Goal: Find contact information: Find contact information

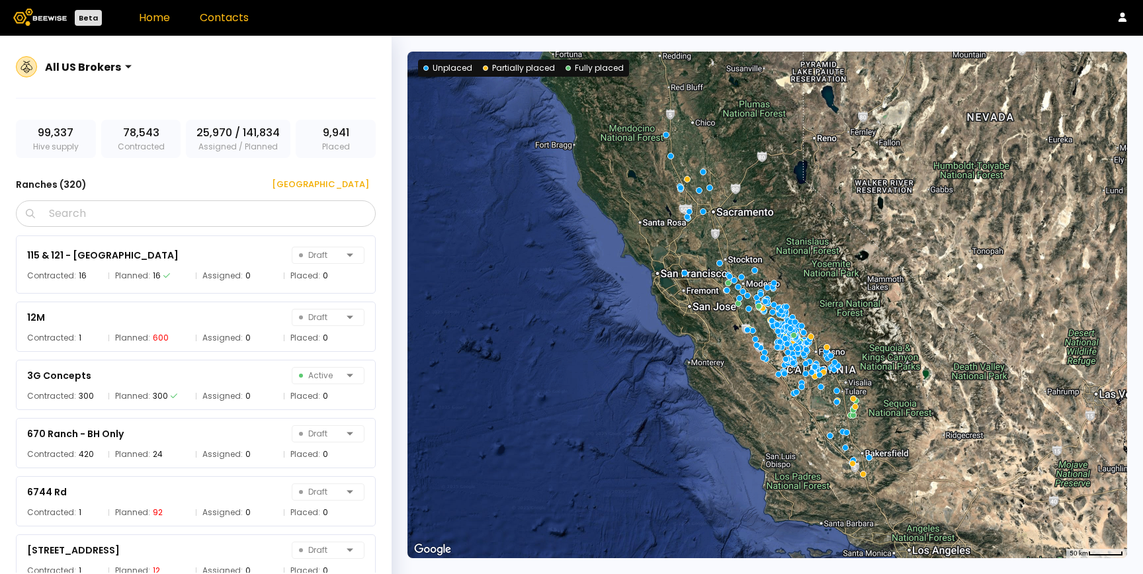
click at [238, 24] on link "Contacts" at bounding box center [224, 17] width 49 height 15
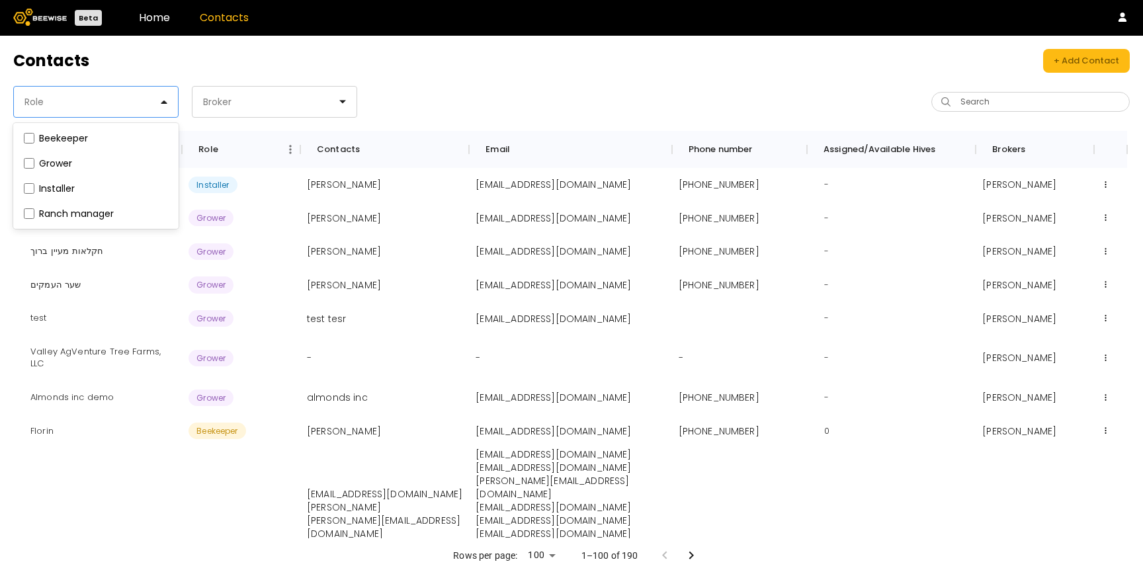
click at [76, 102] on div at bounding box center [90, 102] width 135 height 12
click at [60, 136] on label "Beekeeper" at bounding box center [63, 138] width 49 height 9
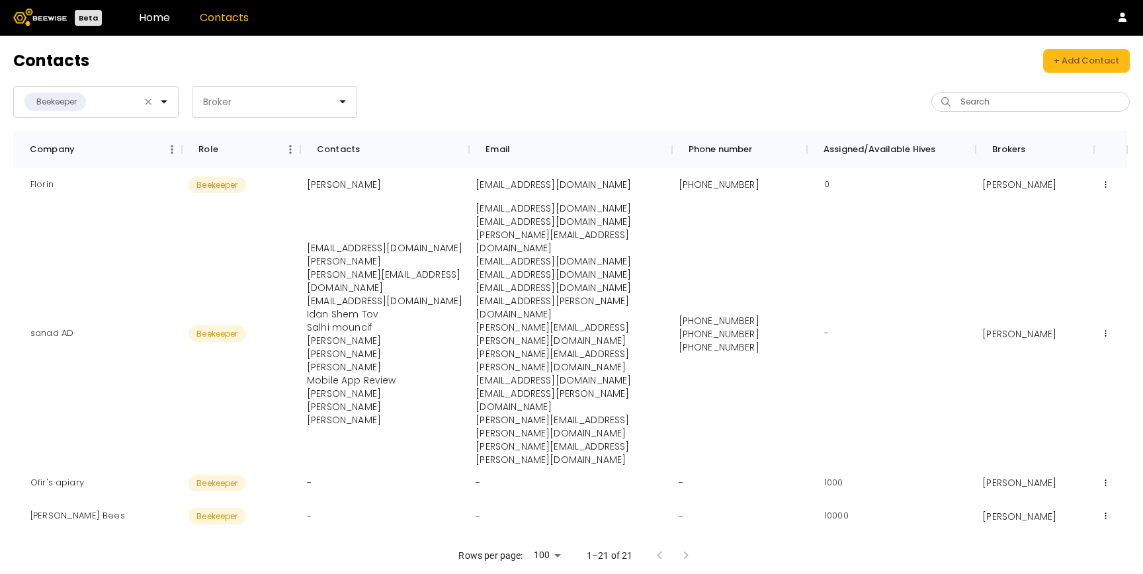
click at [468, 86] on div "Beekeeper Broker" at bounding box center [292, 102] width 558 height 32
click at [978, 102] on input "Search" at bounding box center [1035, 102] width 164 height 19
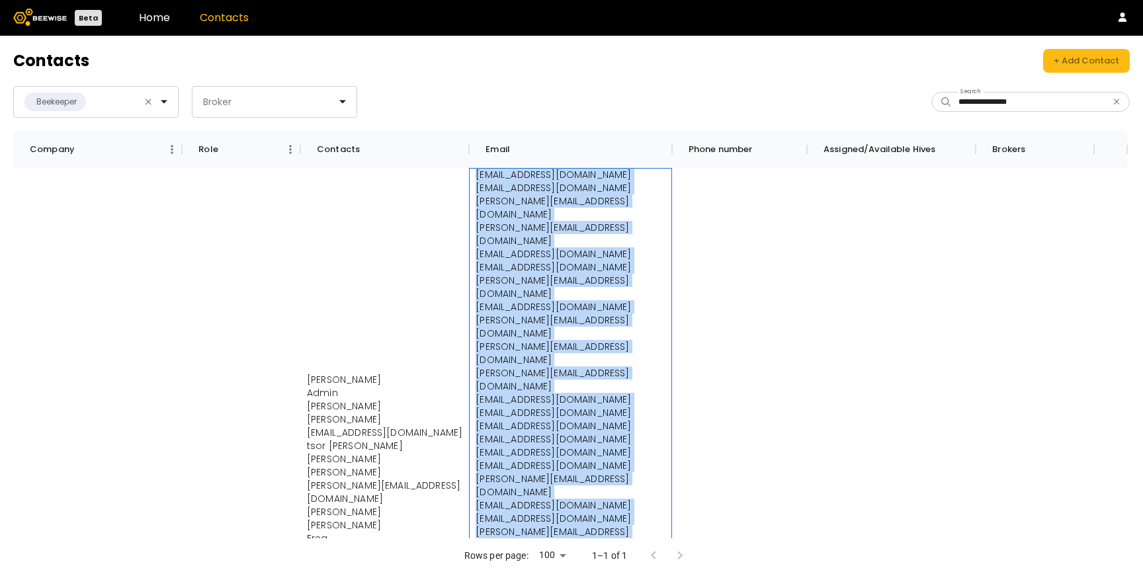
drag, startPoint x: 478, startPoint y: 175, endPoint x: 546, endPoint y: 458, distance: 291.2
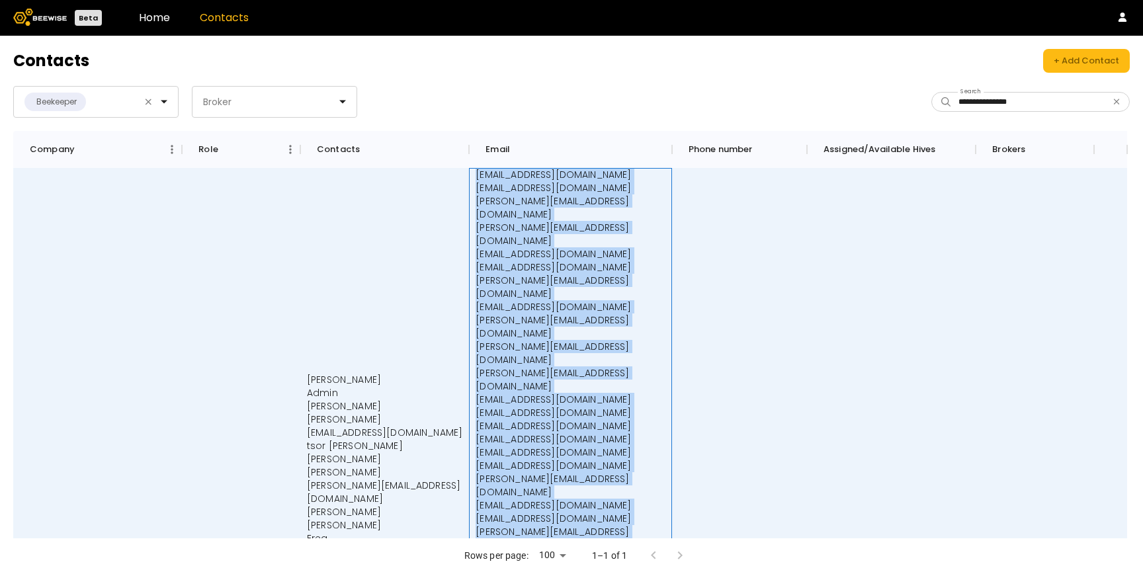
click at [546, 552] on p "michael.z@beewise.ag" at bounding box center [570, 565] width 189 height 26
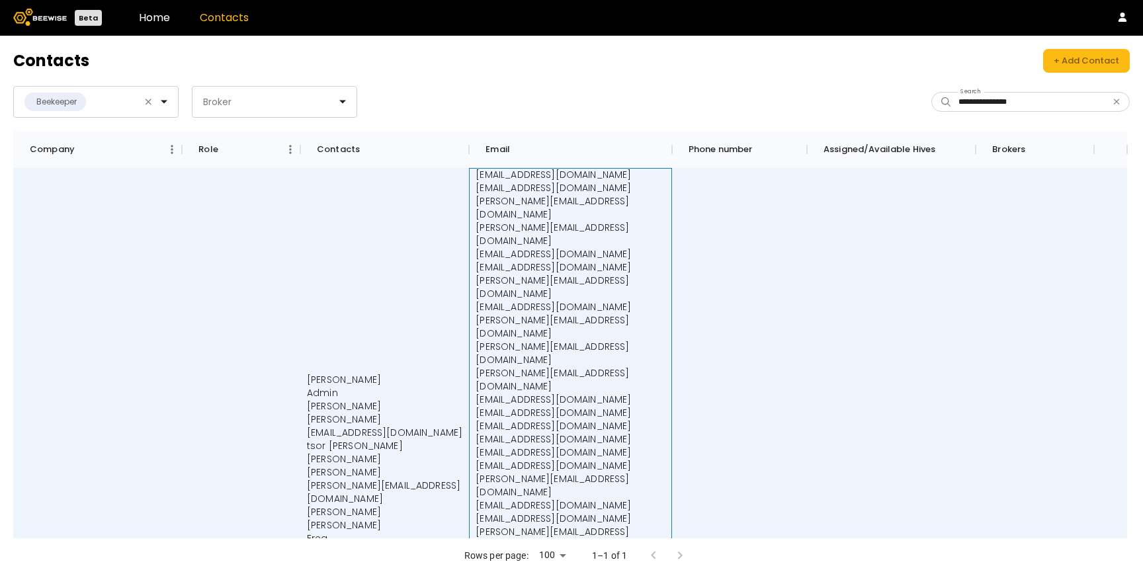
click at [521, 300] on p "yarin@beewise.ag" at bounding box center [570, 306] width 189 height 13
click at [500, 247] on p "shachar.l@beewise.ag" at bounding box center [570, 253] width 189 height 13
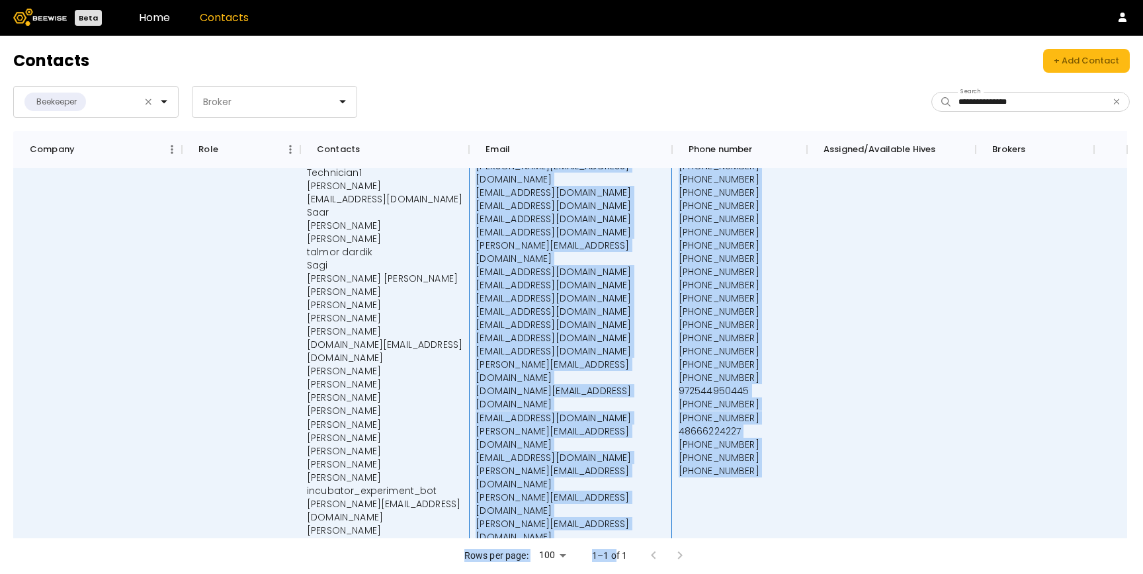
scroll to position [1166, 0]
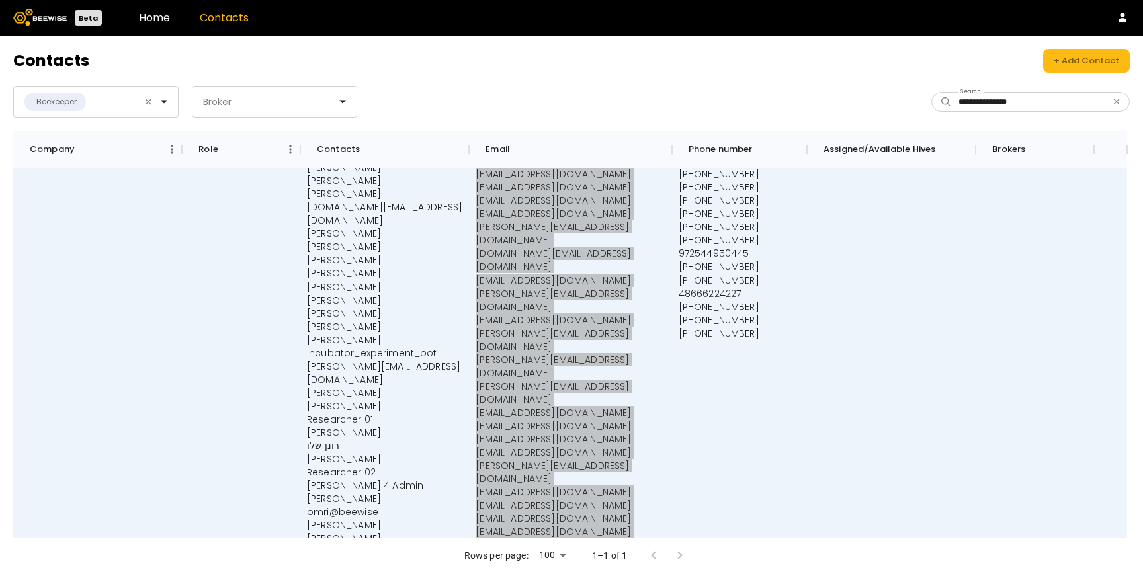
drag, startPoint x: 476, startPoint y: 173, endPoint x: 593, endPoint y: 503, distance: 350.7
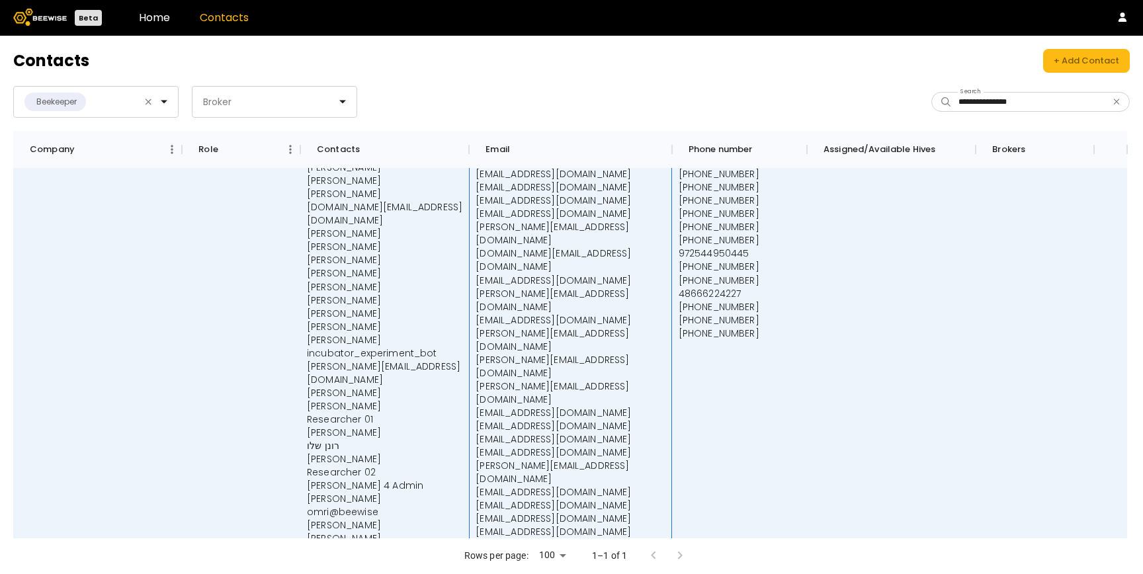
drag, startPoint x: 570, startPoint y: 535, endPoint x: 501, endPoint y: 338, distance: 208.4
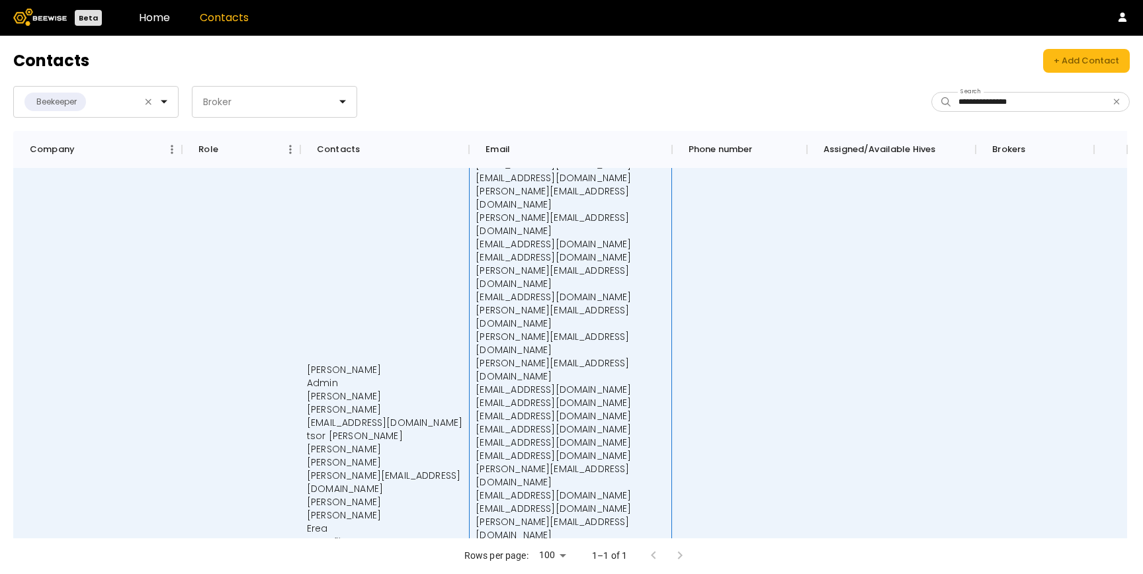
scroll to position [14, 0]
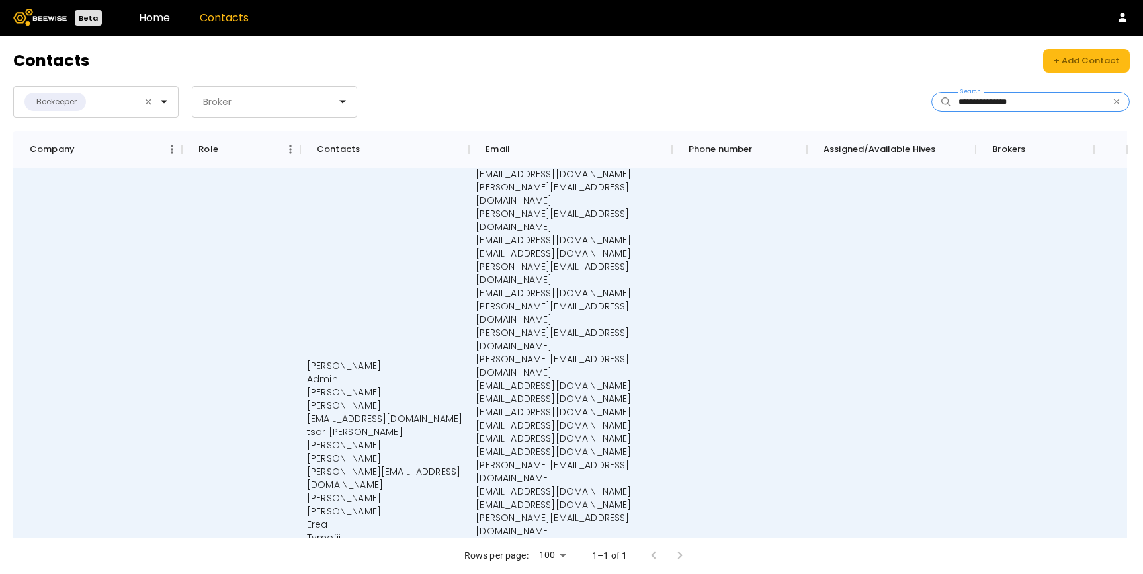
click at [1016, 99] on input "**********" at bounding box center [1031, 102] width 157 height 19
type input "*****"
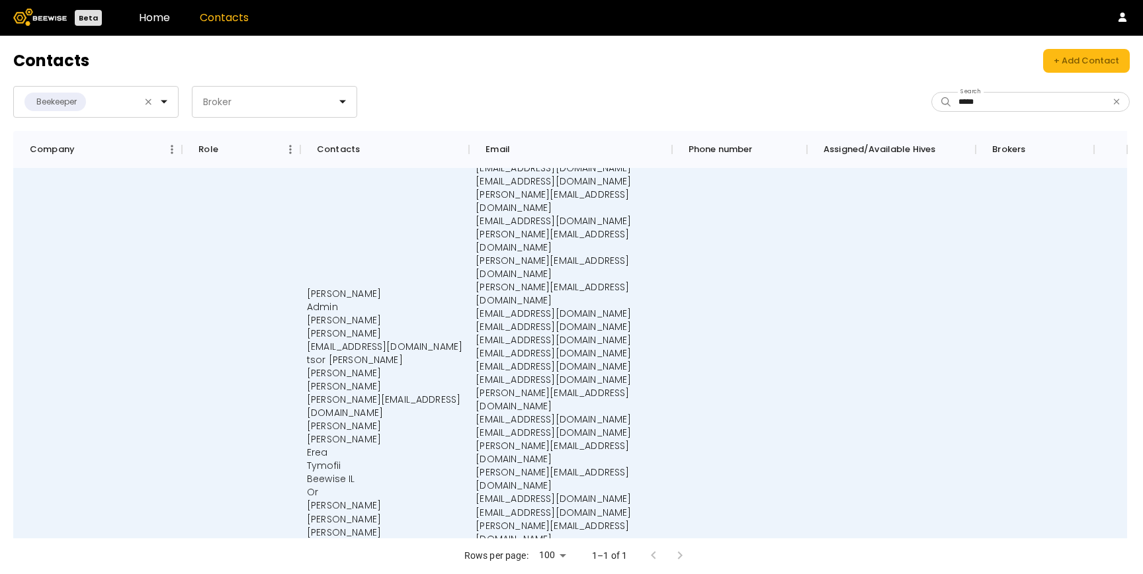
scroll to position [0, 0]
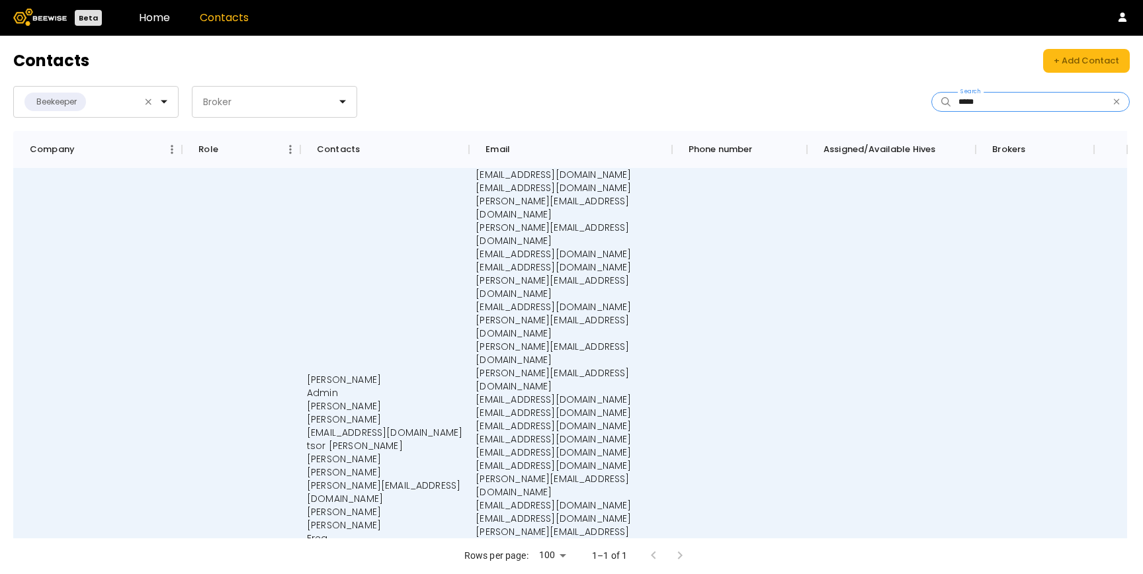
click at [967, 100] on input "*****" at bounding box center [1031, 102] width 157 height 19
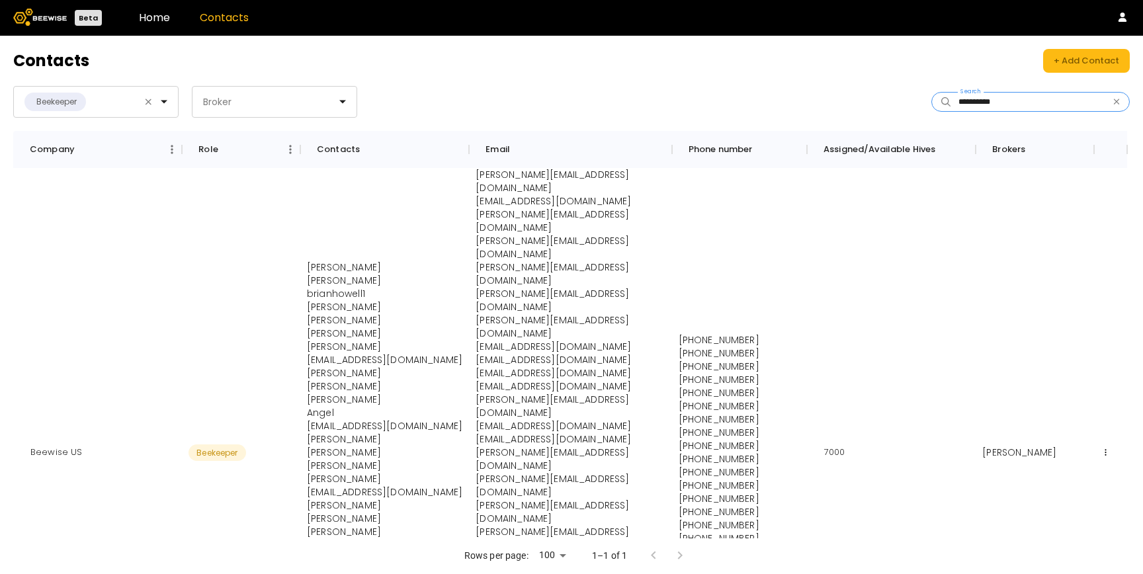
type input "**********"
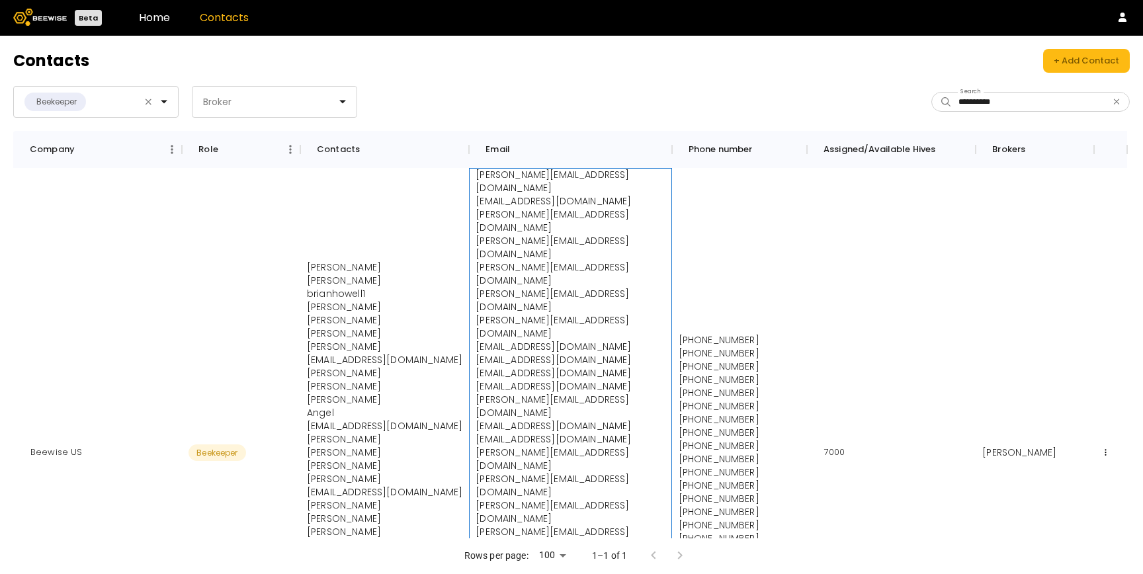
click at [477, 171] on p "josh@beewise.ag" at bounding box center [570, 181] width 189 height 26
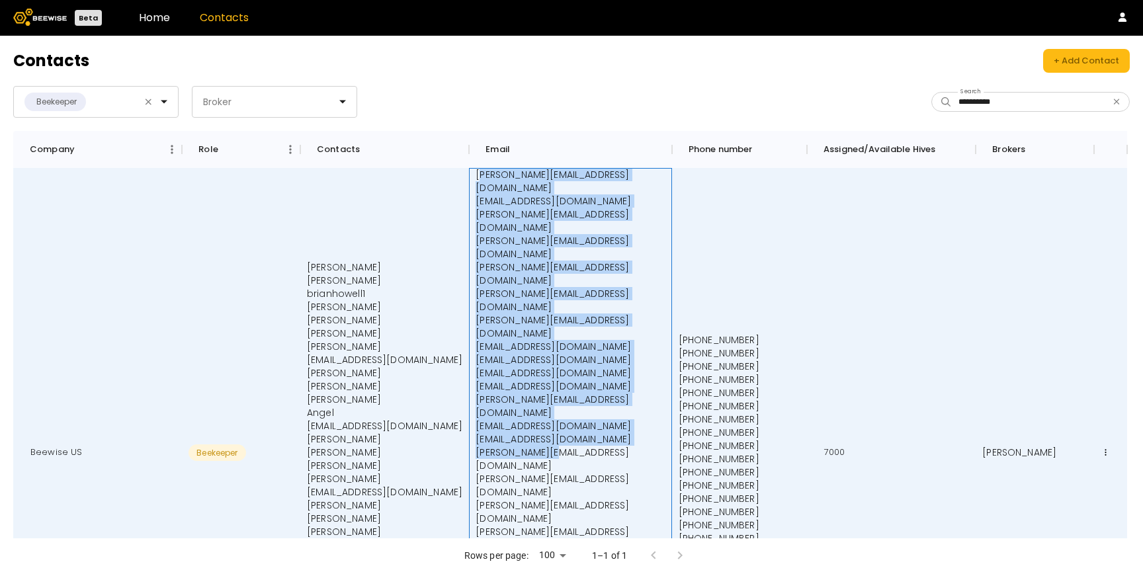
drag, startPoint x: 477, startPoint y: 174, endPoint x: 570, endPoint y: 357, distance: 204.7
click at [570, 357] on div "josh@beewise.ag eliyah@beewise.ag greg@beewise.ag brian.h@beewise.ag sharon@bee…" at bounding box center [570, 453] width 189 height 570
click at [570, 446] on p "ryan@beewise.ag" at bounding box center [570, 459] width 189 height 26
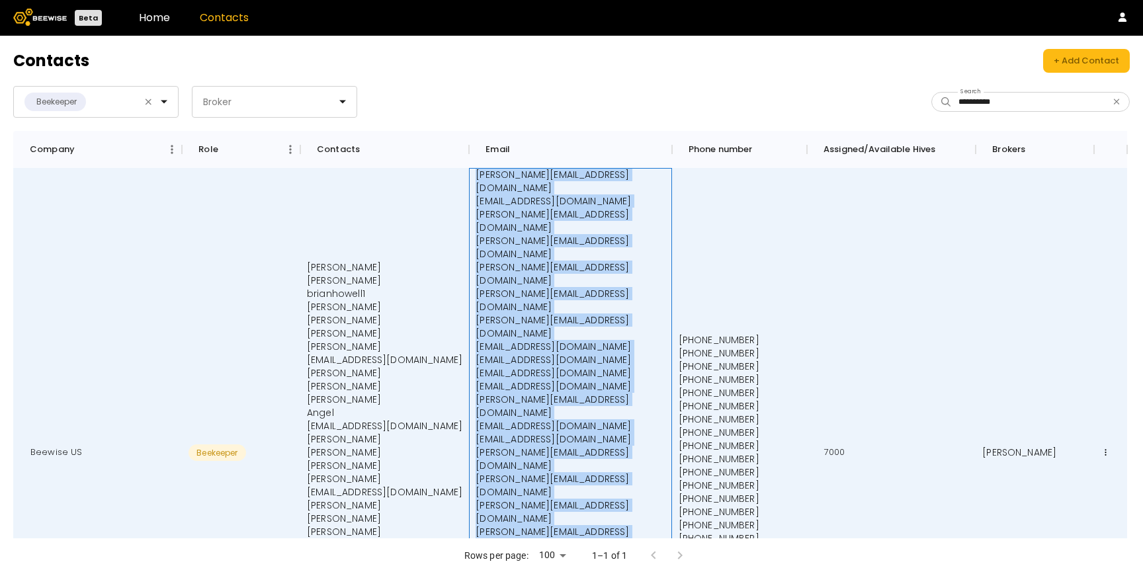
scroll to position [26, 0]
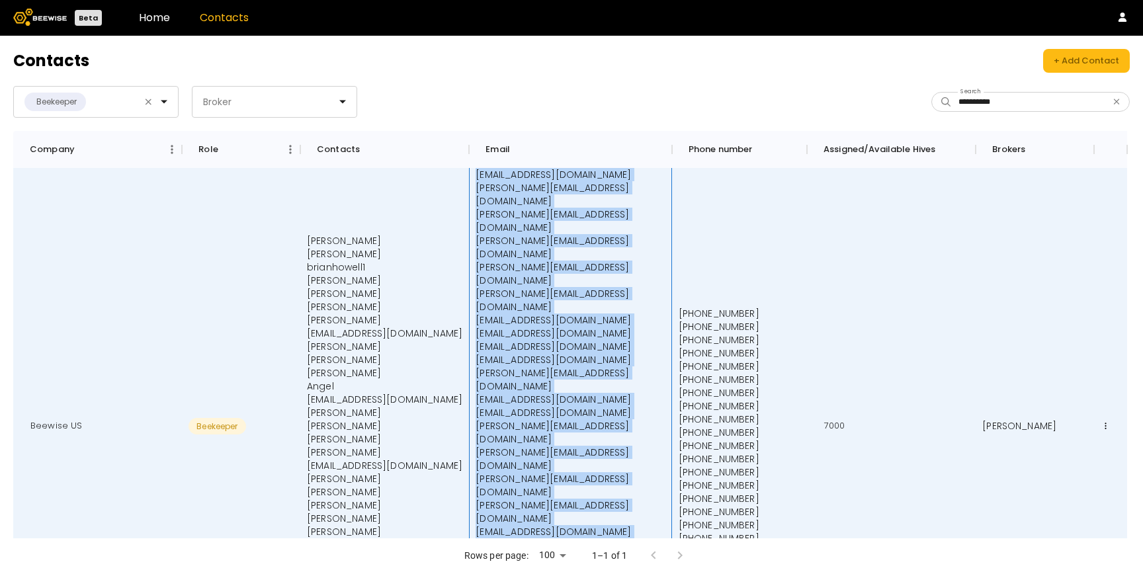
drag, startPoint x: 476, startPoint y: 173, endPoint x: 593, endPoint y: 534, distance: 379.7
click at [593, 534] on div "josh@beewise.ag eliyah@beewise.ag greg@beewise.ag brian.h@beewise.ag sharon@bee…" at bounding box center [570, 427] width 189 height 570
copy div "josh@beewise.ag eliyah@beewise.ag greg@beewise.ag brian.h@beewise.ag sharon@bee…"
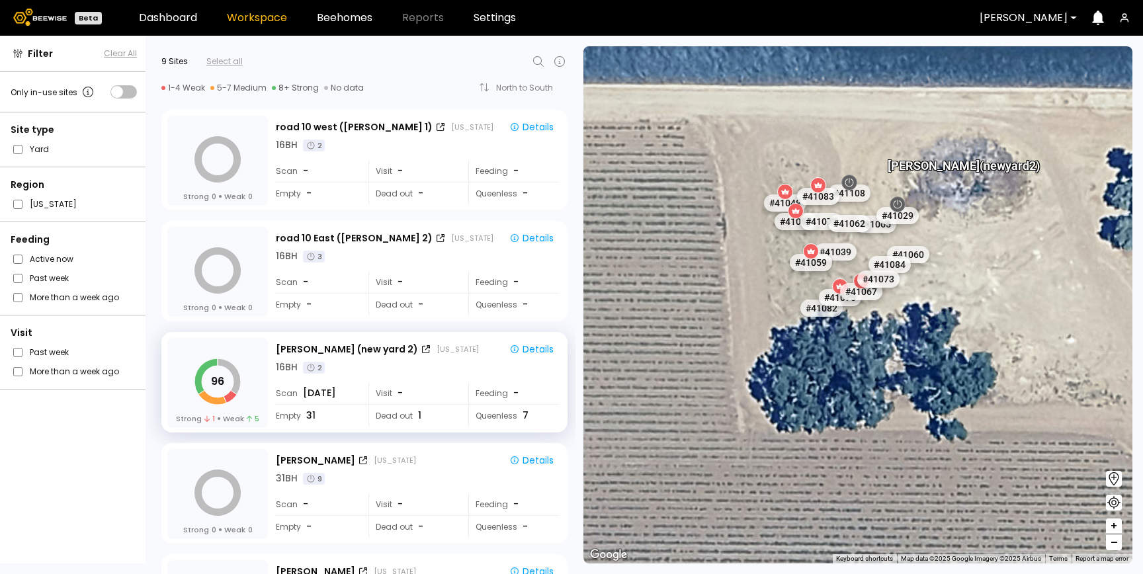
scroll to position [42, 0]
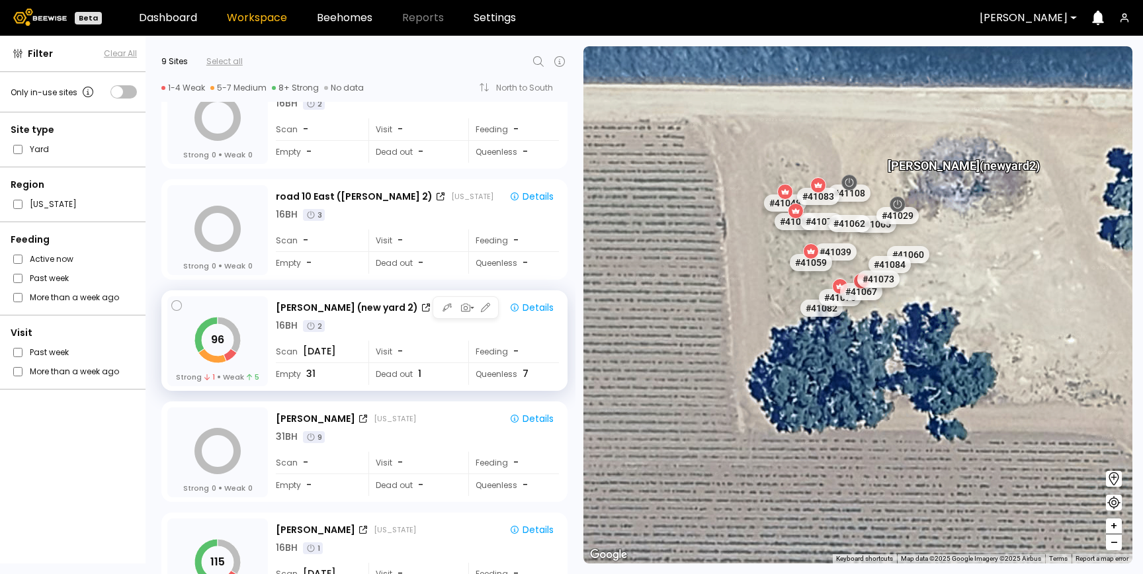
click at [451, 359] on div "Visit -" at bounding box center [414, 352] width 91 height 22
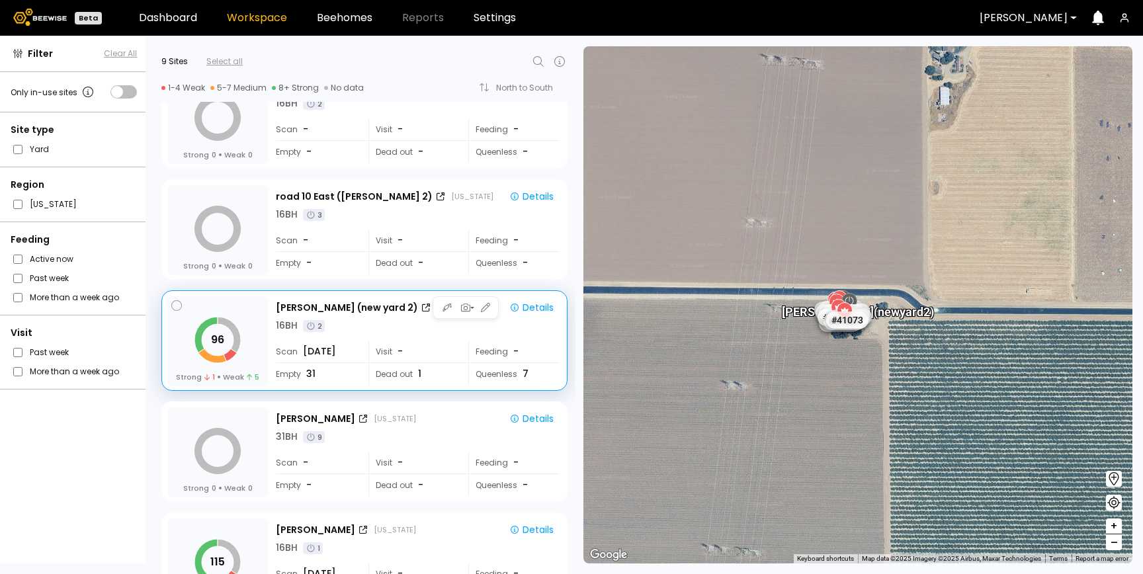
click at [507, 376] on div "Queenless 7" at bounding box center [513, 374] width 91 height 22
